Goal: Task Accomplishment & Management: Manage account settings

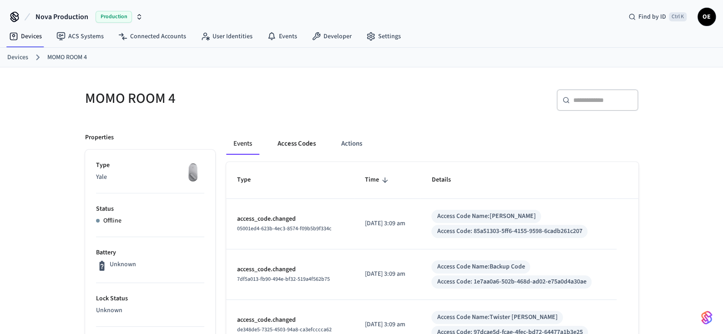
click at [302, 140] on button "Access Codes" at bounding box center [296, 144] width 53 height 22
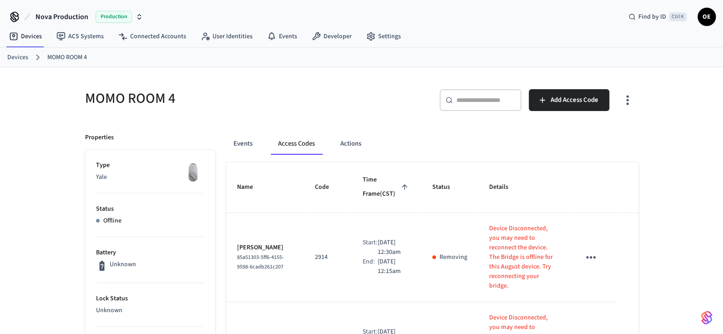
click at [626, 103] on icon "button" at bounding box center [627, 101] width 2 height 10
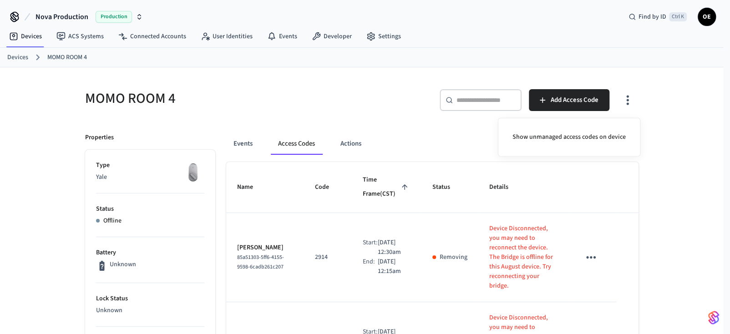
click at [370, 117] on div at bounding box center [365, 167] width 730 height 334
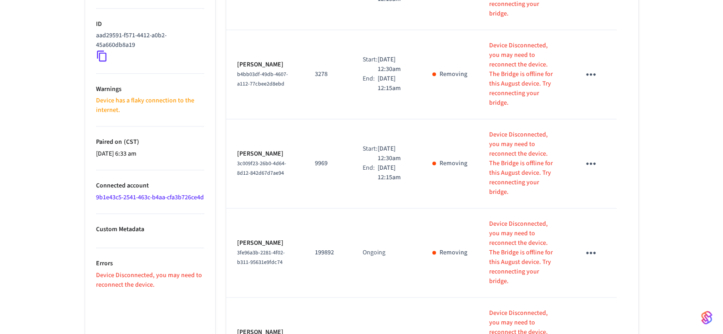
scroll to position [455, 0]
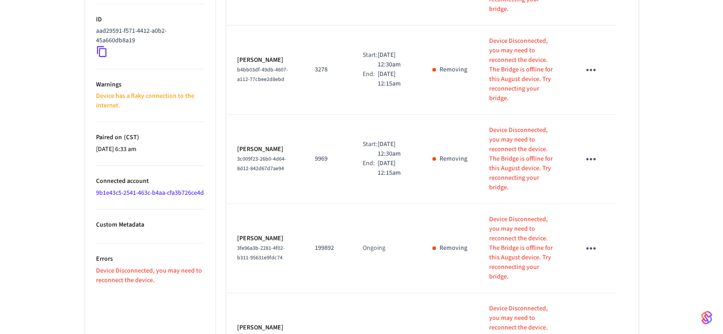
click at [142, 188] on link "9b1e43c5-2541-463c-b4aa-cfa3b726ce4d" at bounding box center [150, 192] width 108 height 9
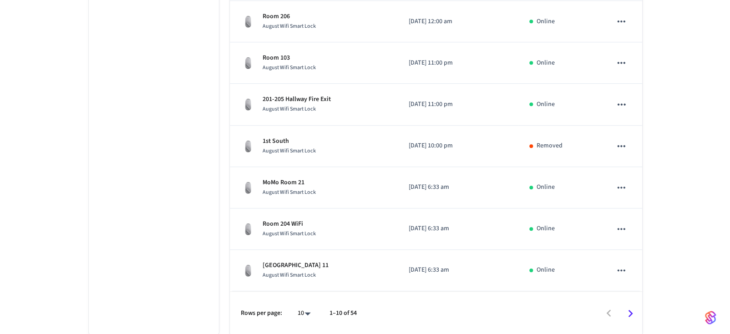
scroll to position [57, 0]
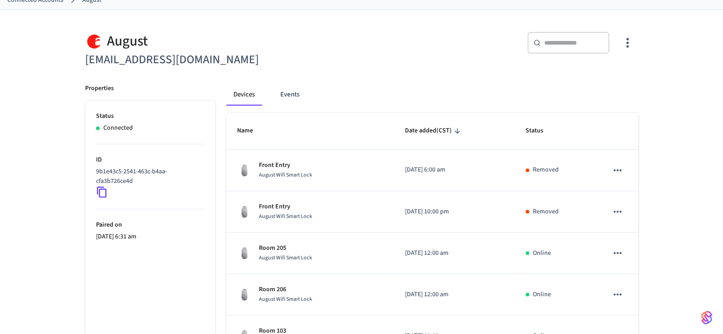
click at [624, 42] on icon "button" at bounding box center [627, 43] width 14 height 14
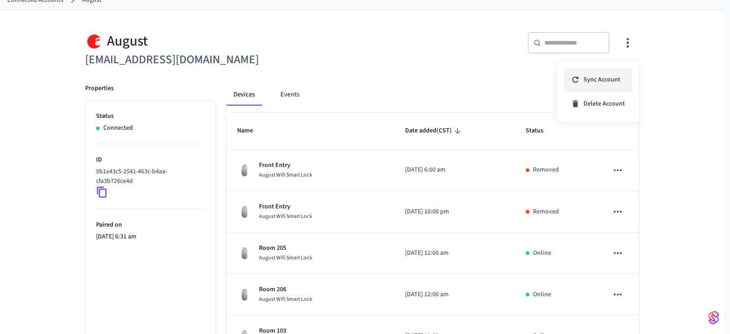
click at [612, 76] on span "Sync Account" at bounding box center [601, 79] width 37 height 9
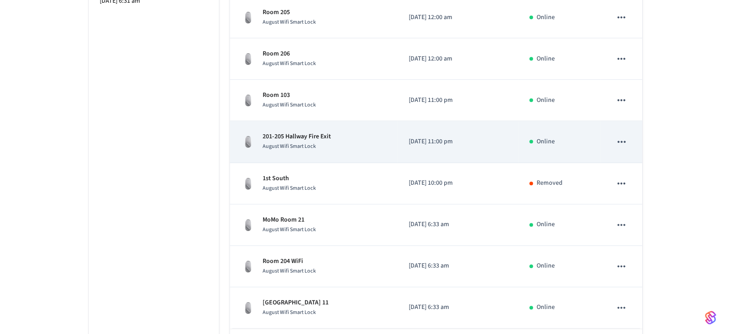
scroll to position [330, 0]
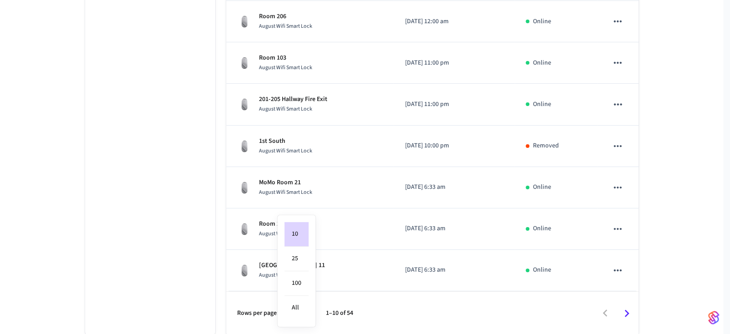
click at [302, 311] on body "Nova Production Production Find by ID Ctrl K OE Devices ACS Systems Connected A…" at bounding box center [365, 3] width 730 height 666
click at [304, 308] on li "All" at bounding box center [296, 308] width 24 height 24
type input "**"
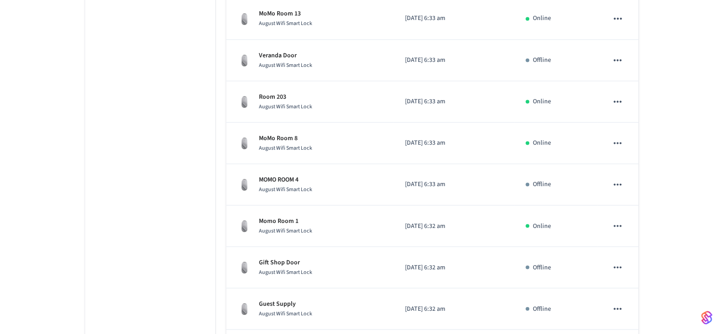
scroll to position [832, 0]
click at [315, 185] on div "MOMO ROOM 4 August Wifi Smart Lock" at bounding box center [310, 183] width 146 height 19
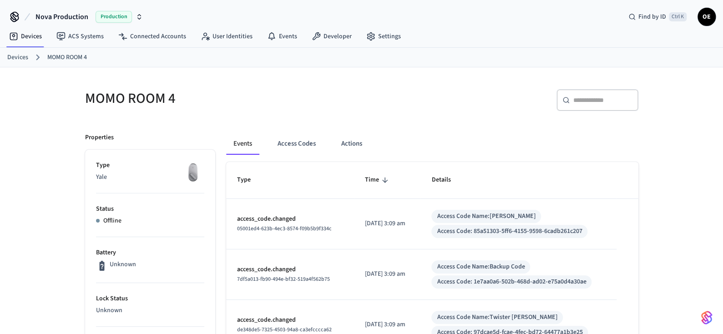
click at [12, 58] on link "Devices" at bounding box center [17, 58] width 21 height 10
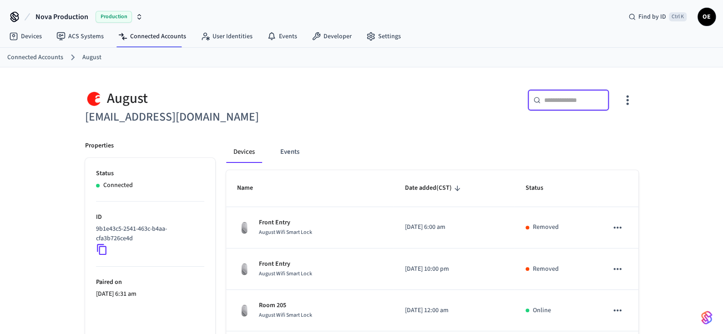
click at [567, 97] on input "text" at bounding box center [573, 100] width 59 height 9
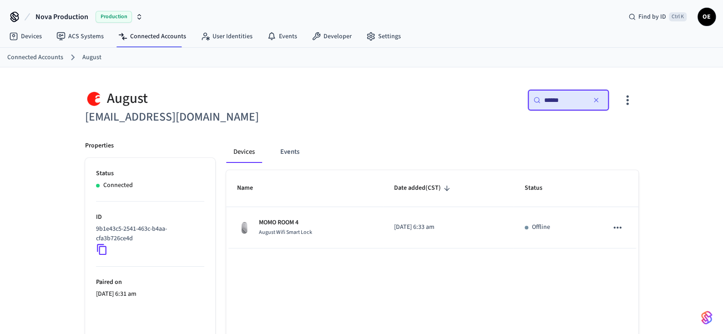
type input "******"
click at [629, 103] on icon "button" at bounding box center [627, 100] width 14 height 14
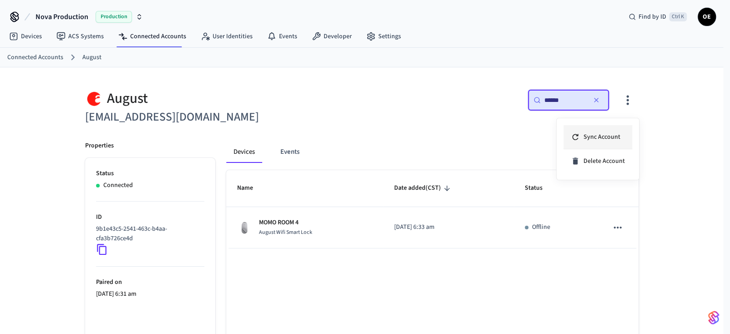
click at [613, 132] on span "Sync Account" at bounding box center [601, 136] width 37 height 9
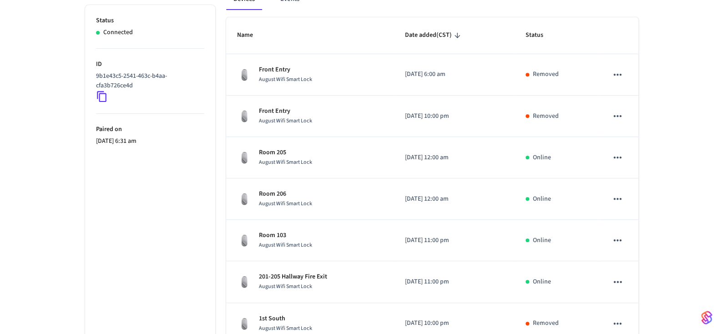
scroll to position [46, 0]
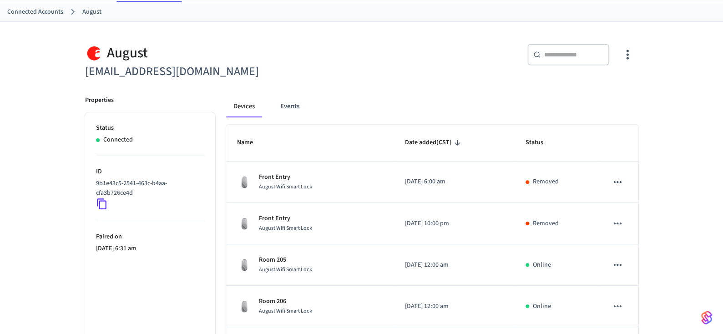
click at [581, 51] on input "text" at bounding box center [573, 54] width 59 height 9
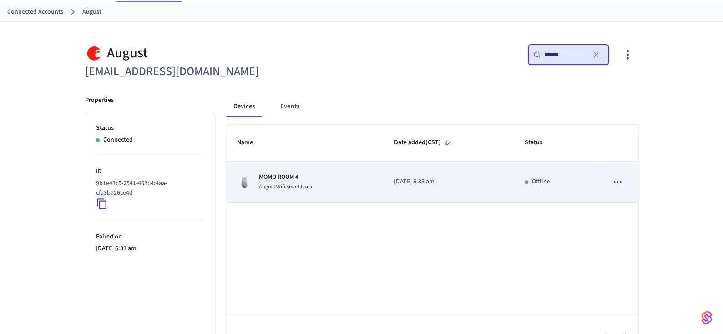
type input "******"
click at [618, 182] on icon "sticky table" at bounding box center [618, 182] width 8 height 2
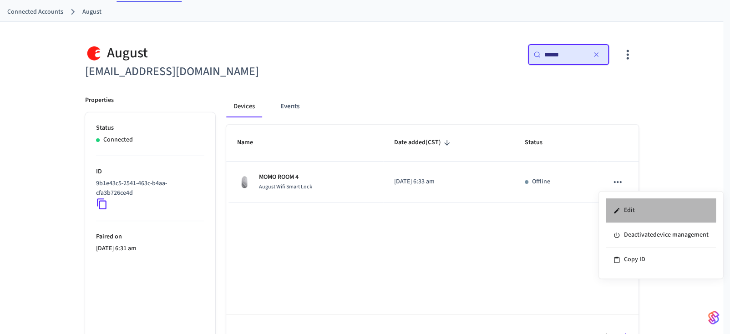
click at [632, 201] on li "Edit" at bounding box center [661, 210] width 110 height 25
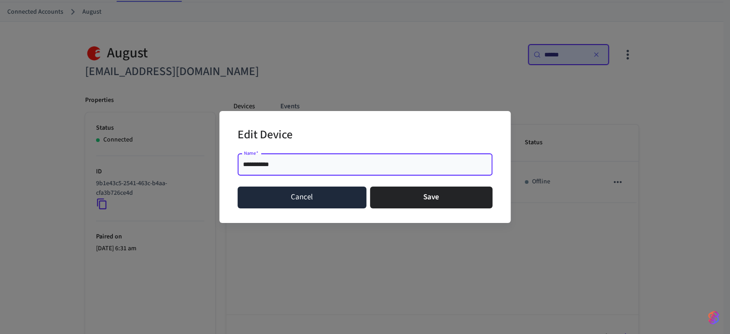
click at [329, 195] on button "Cancel" at bounding box center [302, 198] width 129 height 22
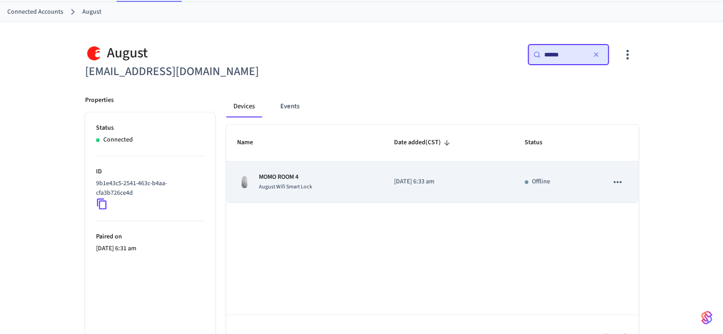
click at [624, 181] on button "sticky table" at bounding box center [617, 182] width 19 height 19
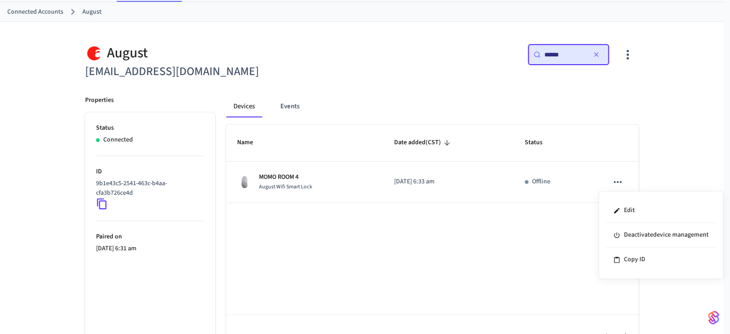
click at [484, 78] on div at bounding box center [365, 167] width 730 height 334
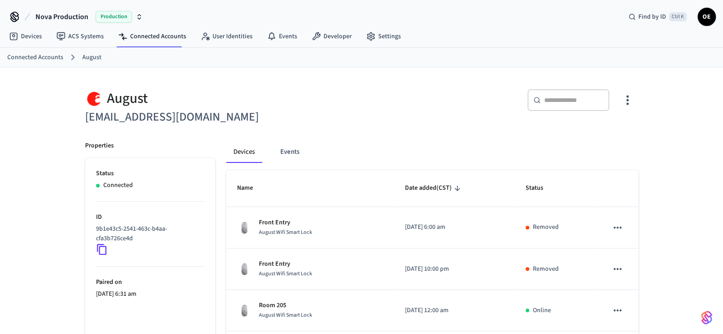
click at [568, 103] on input "text" at bounding box center [573, 100] width 59 height 9
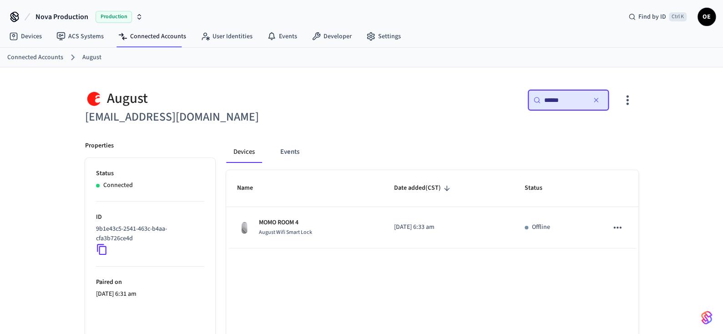
type input "******"
